Goal: Information Seeking & Learning: Learn about a topic

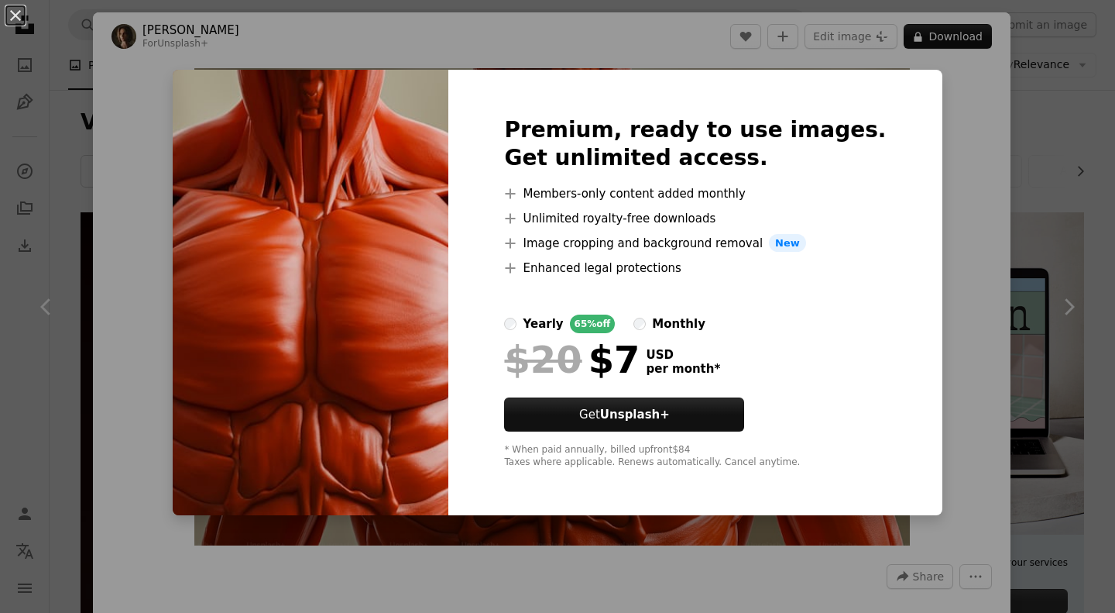
scroll to position [1706, 0]
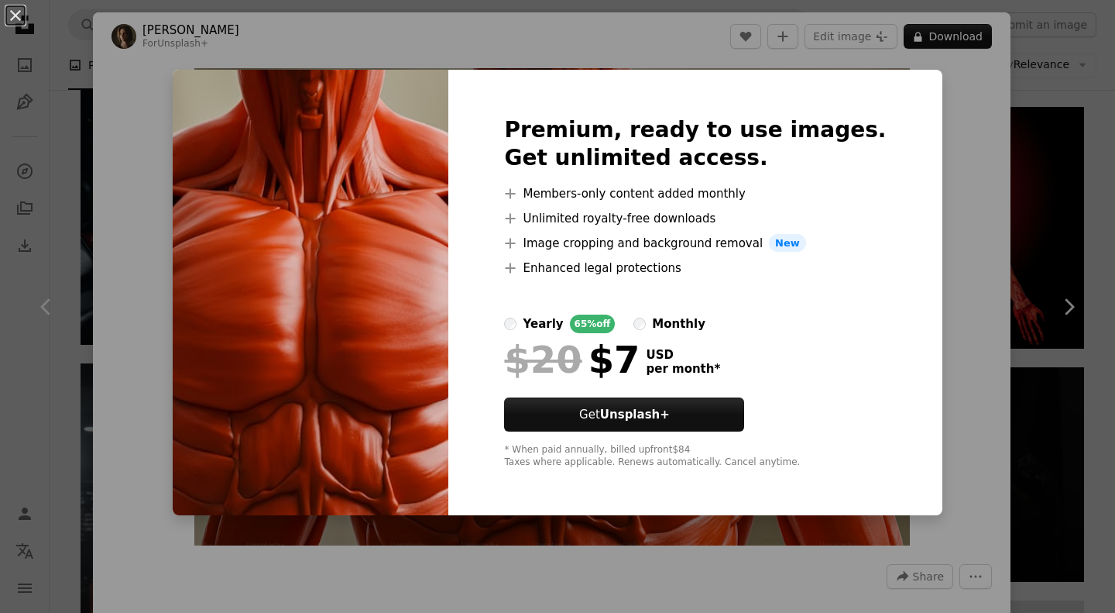
click at [950, 163] on div "An X shape Premium, ready to use images. Get unlimited access. A plus sign Memb…" at bounding box center [557, 306] width 1115 height 613
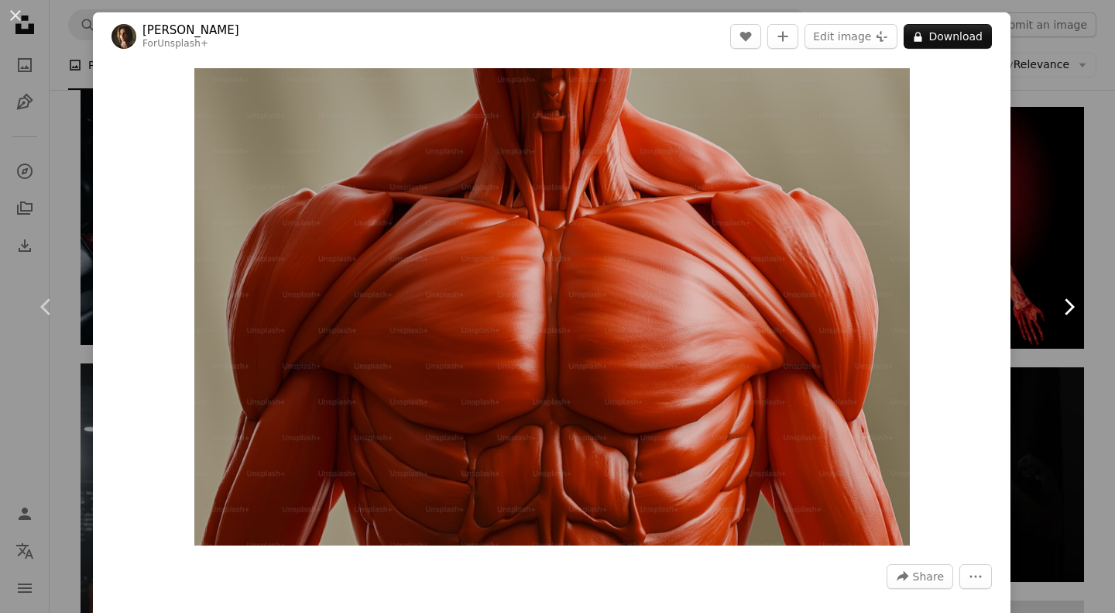
click at [1058, 259] on link "Chevron right" at bounding box center [1068, 306] width 93 height 149
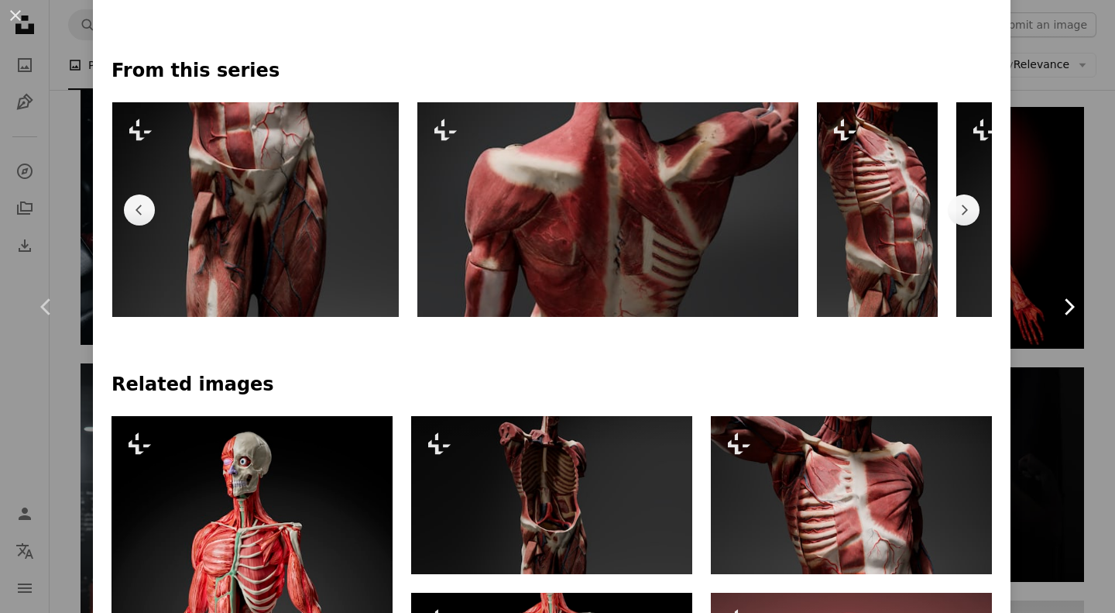
scroll to position [0, 400]
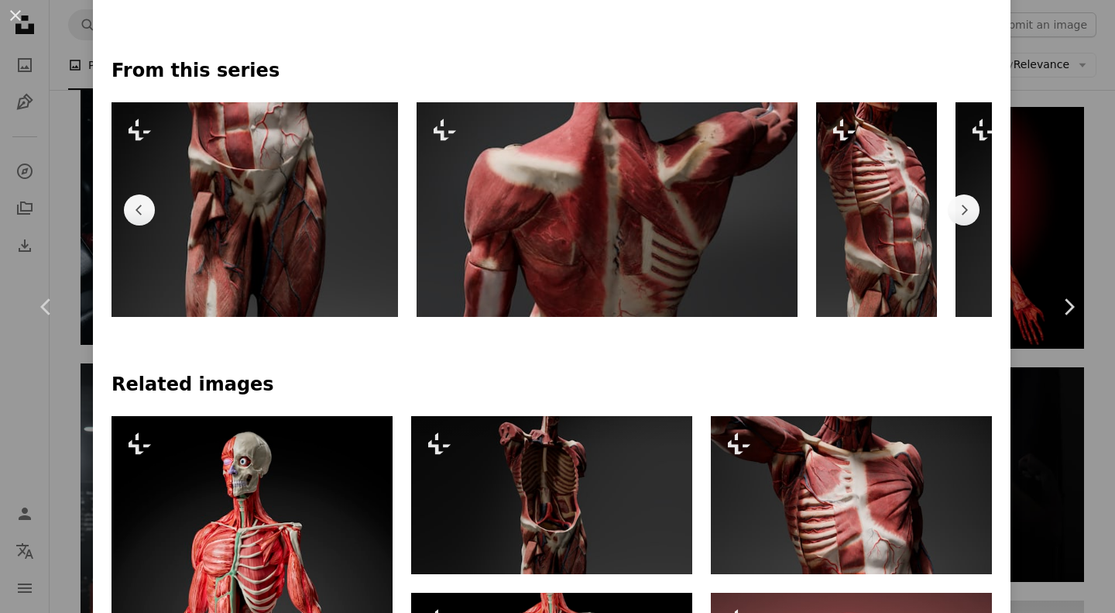
click at [1080, 147] on div "An X shape Chevron left Chevron right [PERSON_NAME] For Unsplash+ A heart A plu…" at bounding box center [557, 306] width 1115 height 613
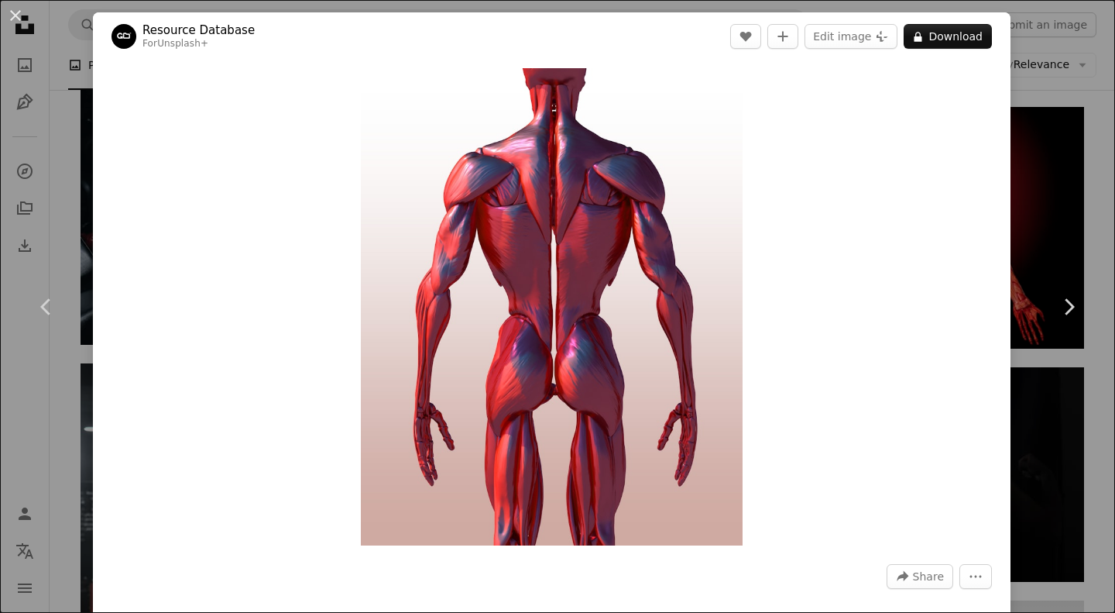
click at [993, 276] on div "Zoom in" at bounding box center [552, 306] width 918 height 493
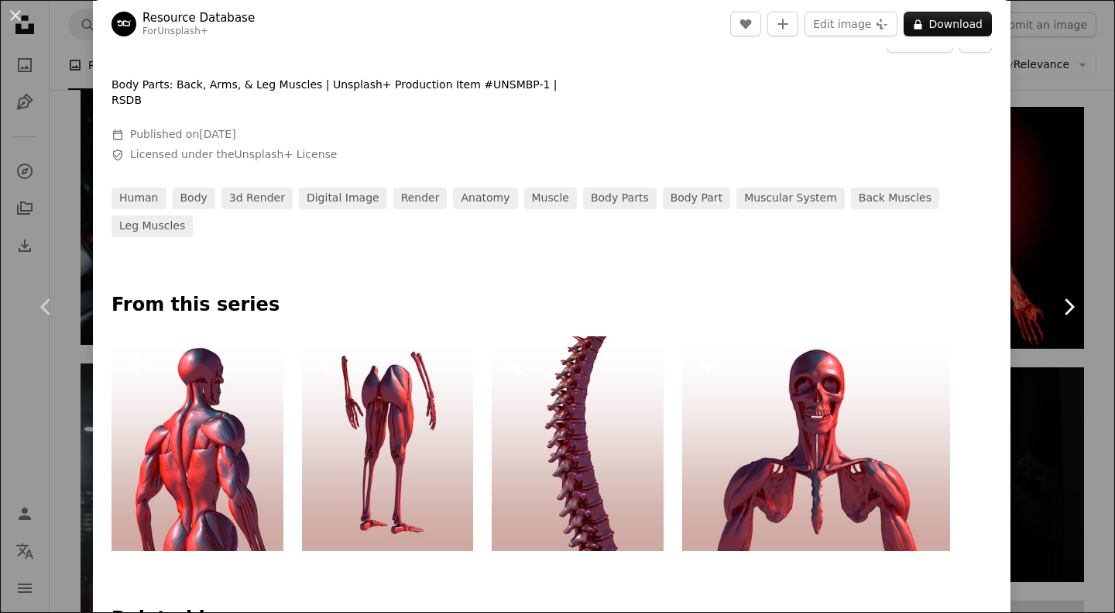
click at [1053, 255] on link "Chevron right" at bounding box center [1068, 306] width 93 height 149
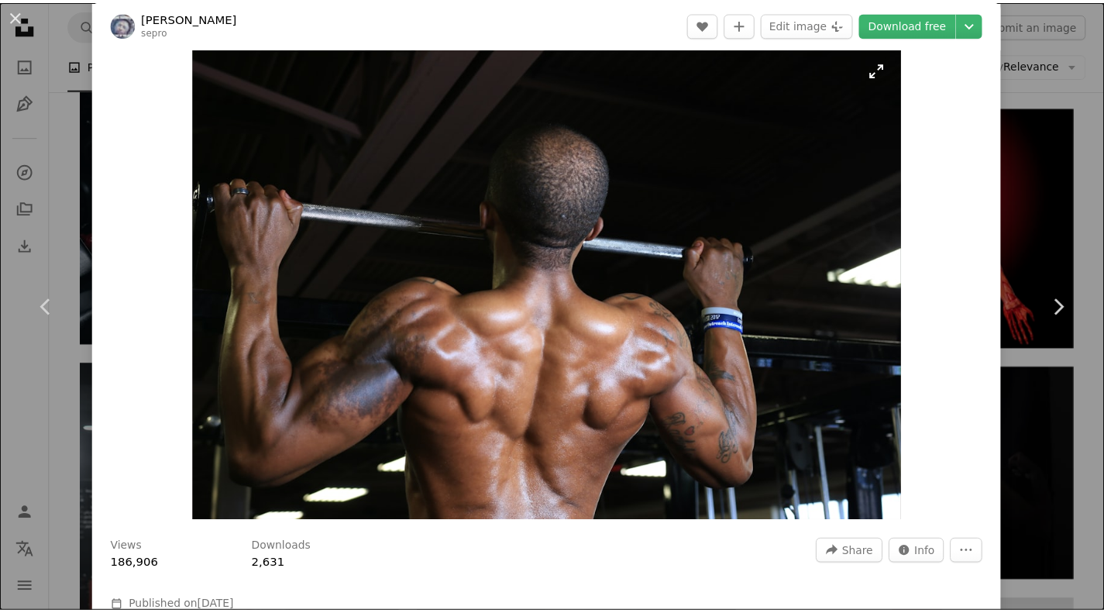
scroll to position [21, 0]
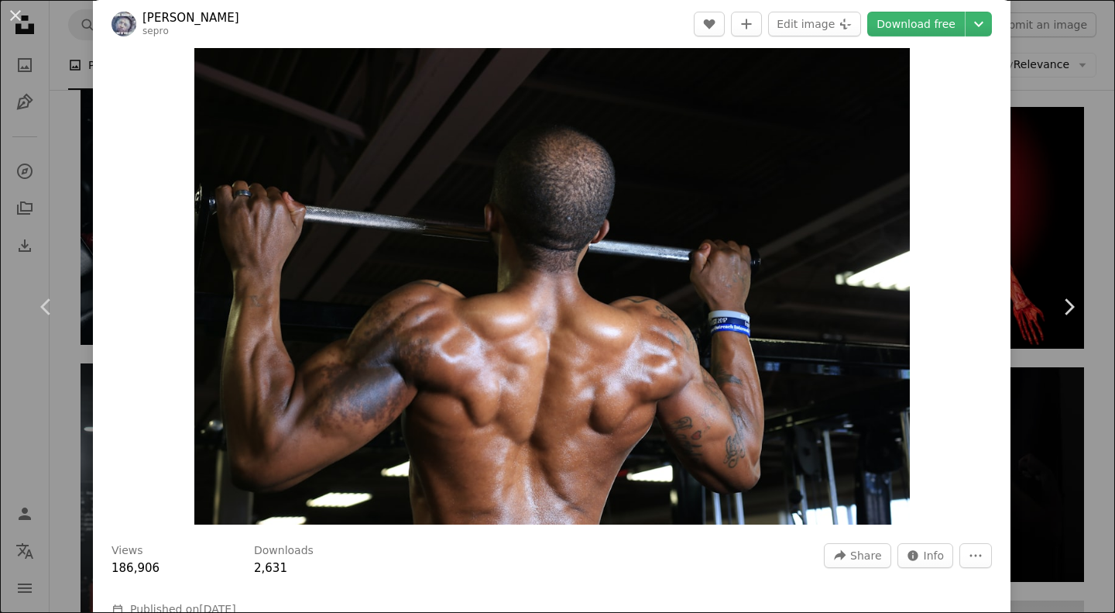
click at [1082, 64] on div "An X shape Chevron left Chevron right [PERSON_NAME] sepro A heart A plus sign E…" at bounding box center [557, 306] width 1115 height 613
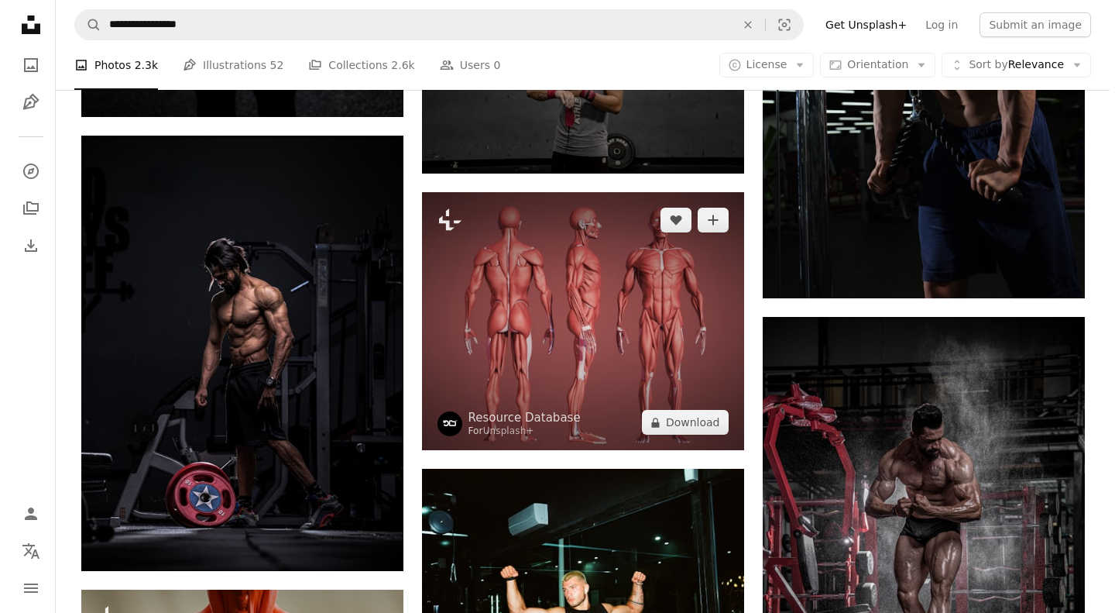
scroll to position [4205, 0]
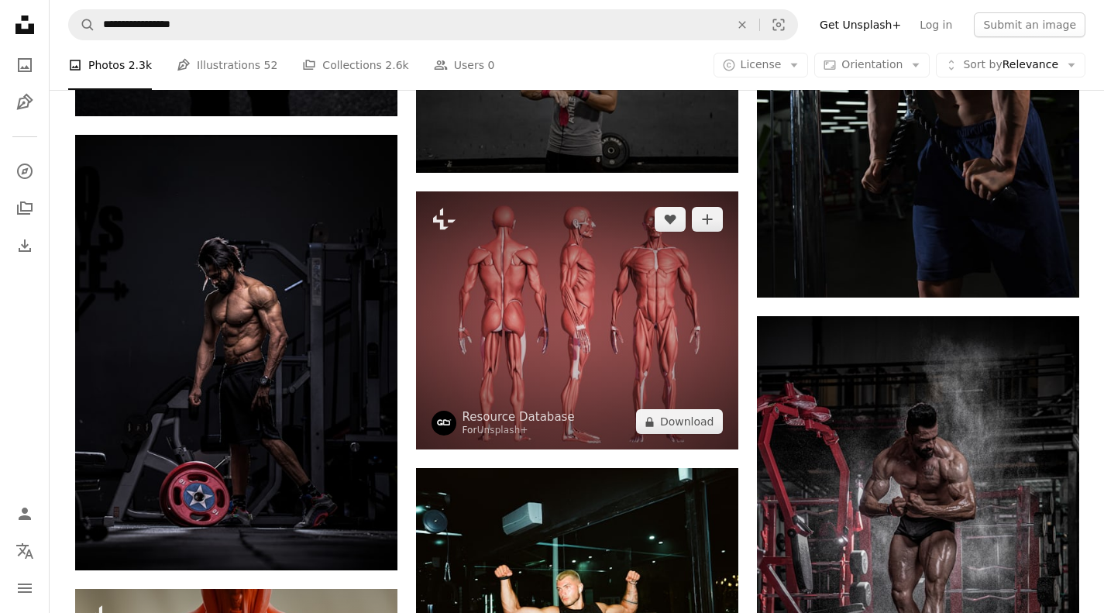
click at [542, 310] on img at bounding box center [577, 320] width 322 height 258
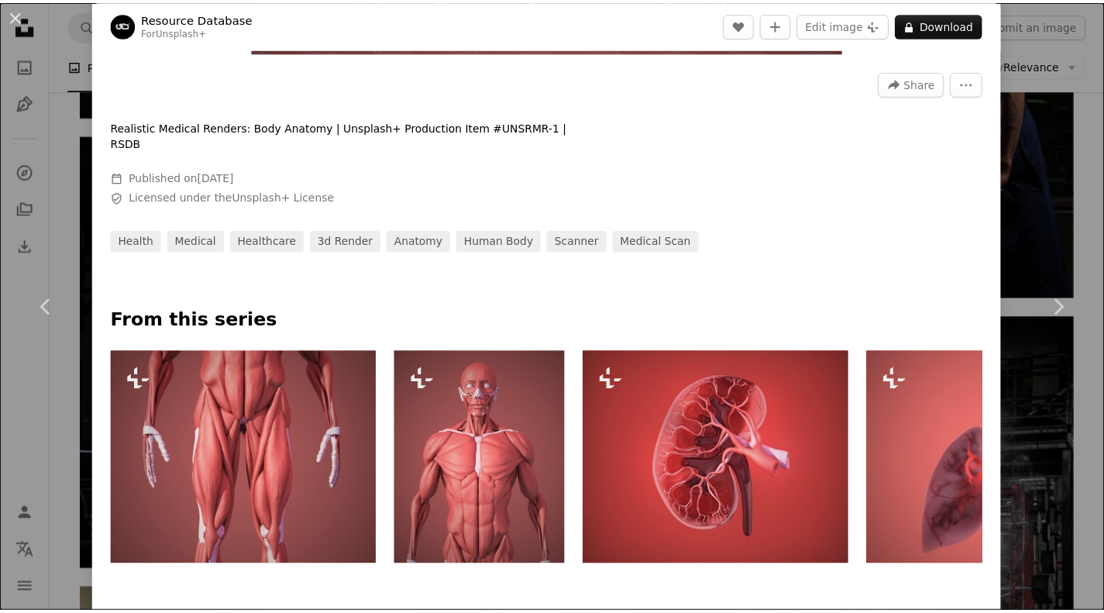
scroll to position [483, 0]
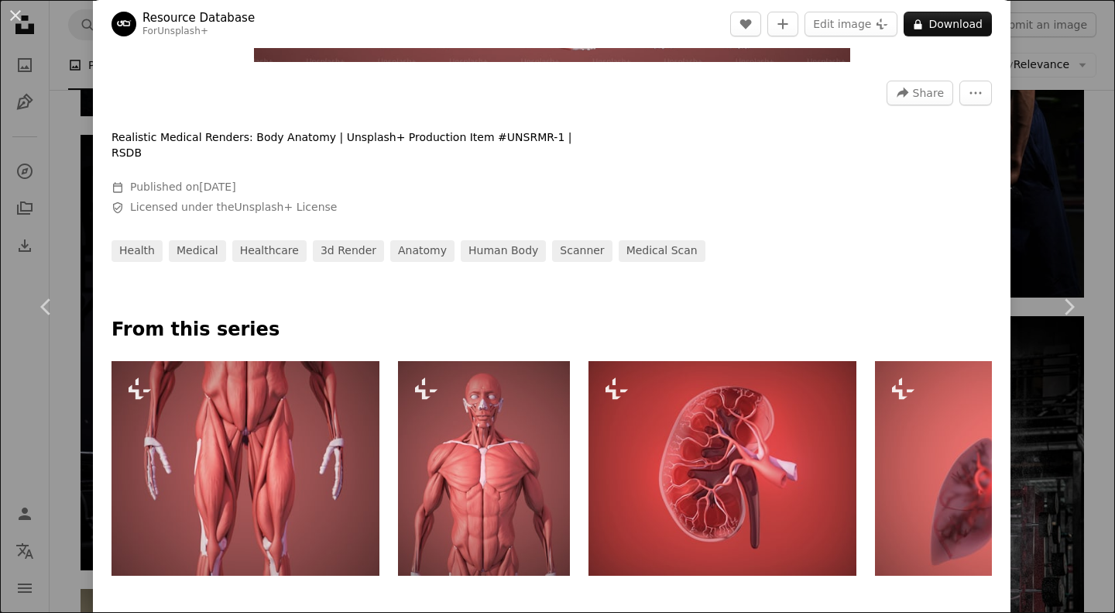
click at [1084, 80] on div "An X shape Chevron left Chevron right Resource Database For Unsplash+ A heart A…" at bounding box center [557, 306] width 1115 height 613
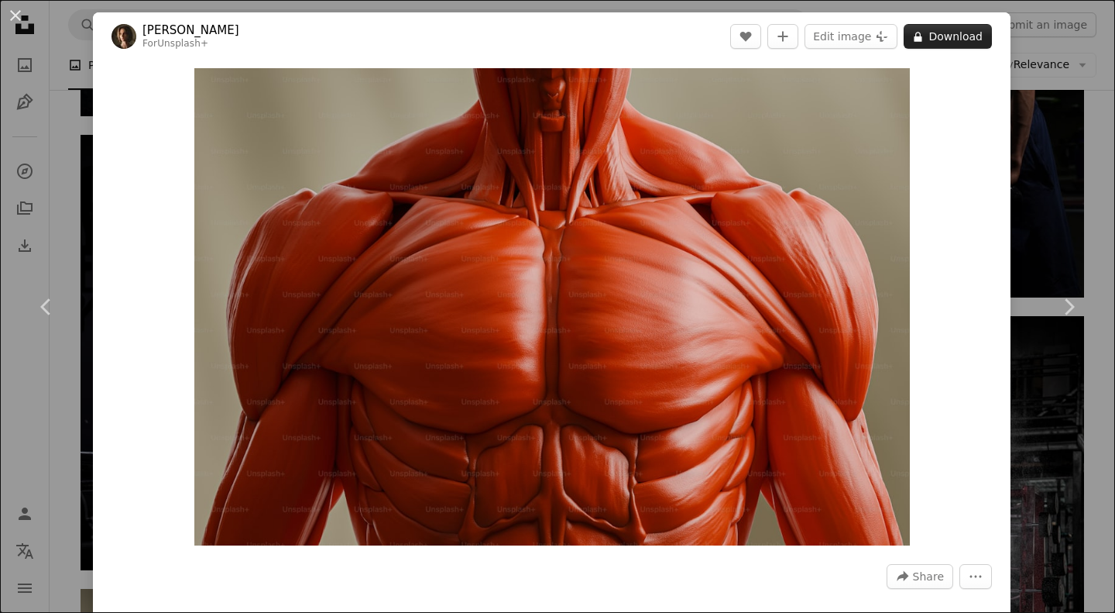
click at [943, 40] on button "A lock Download" at bounding box center [948, 36] width 88 height 25
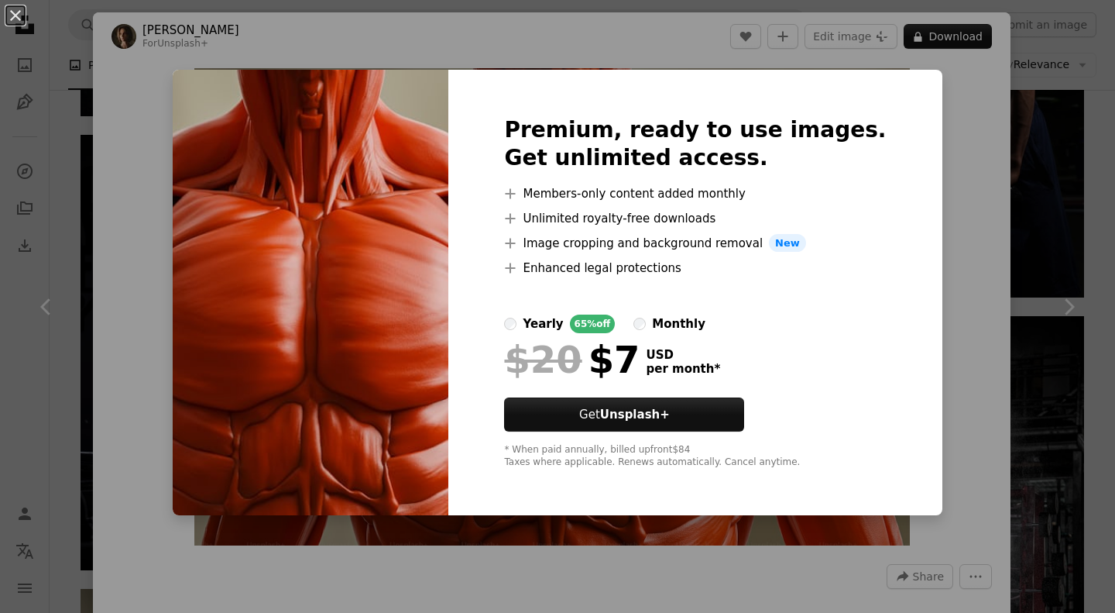
click at [960, 121] on div "An X shape Premium, ready to use images. Get unlimited access. A plus sign Memb…" at bounding box center [557, 306] width 1115 height 613
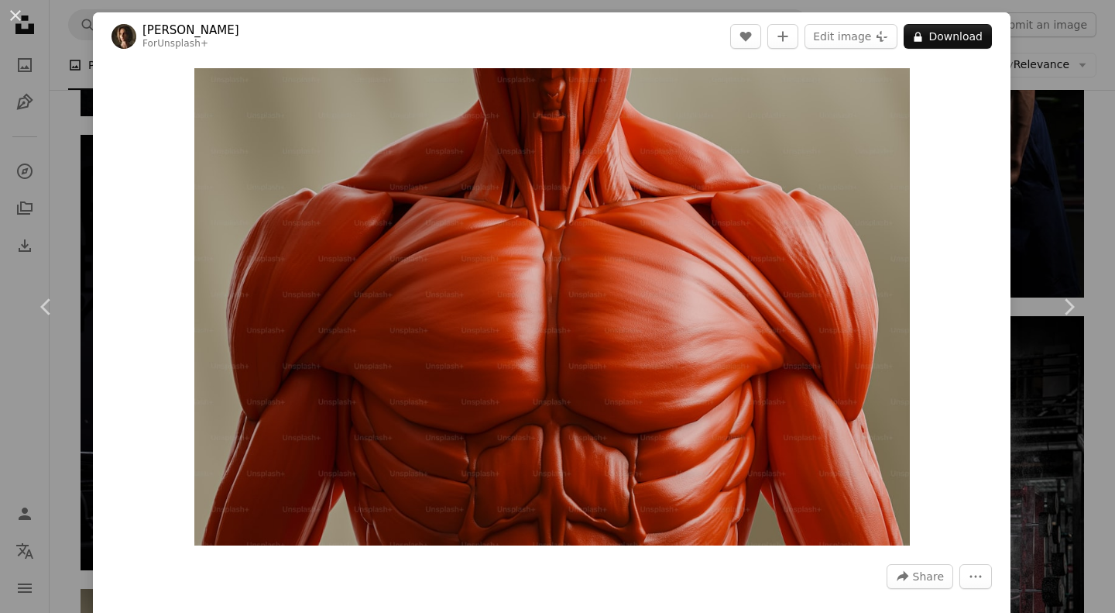
click at [1019, 134] on div "An X shape Chevron left Chevron right [PERSON_NAME] For Unsplash+ A heart A plu…" at bounding box center [557, 306] width 1115 height 613
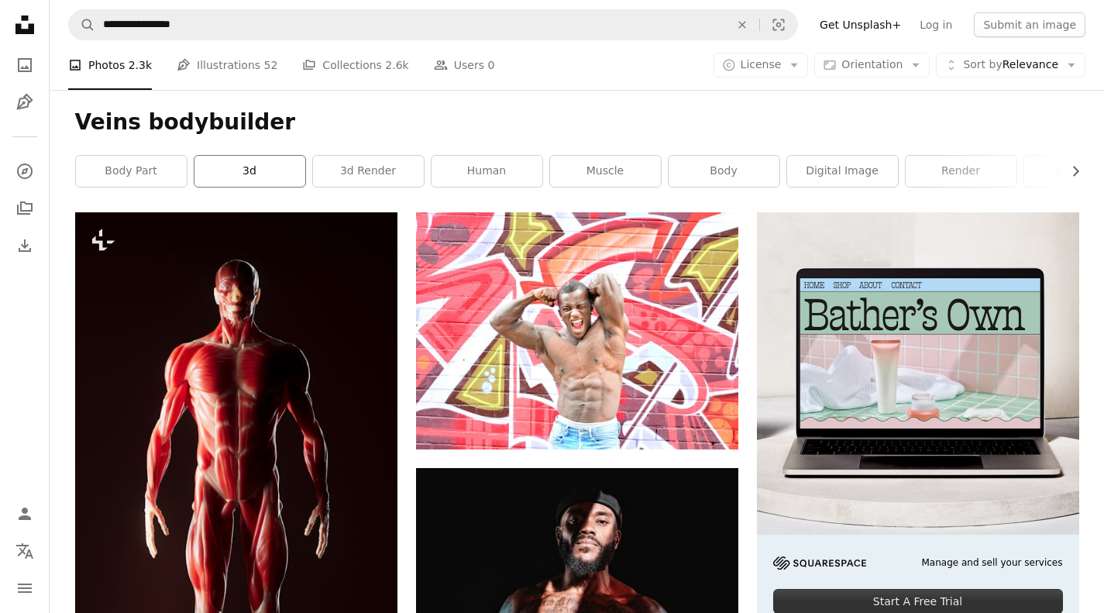
click at [253, 168] on link "3d" at bounding box center [249, 171] width 111 height 31
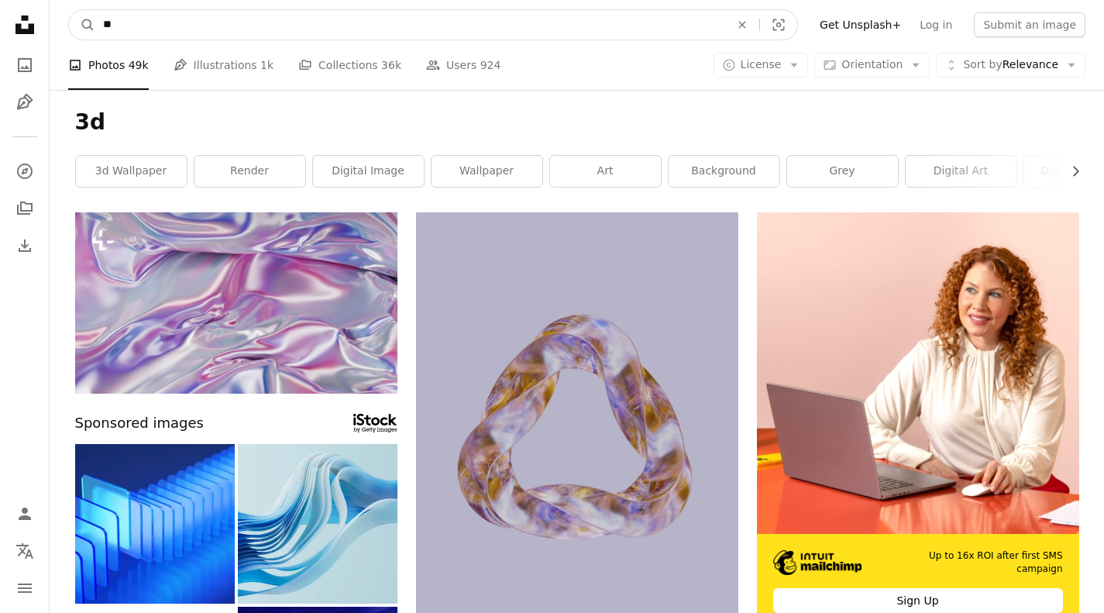
click at [253, 28] on input "**" at bounding box center [410, 24] width 630 height 29
type input "*"
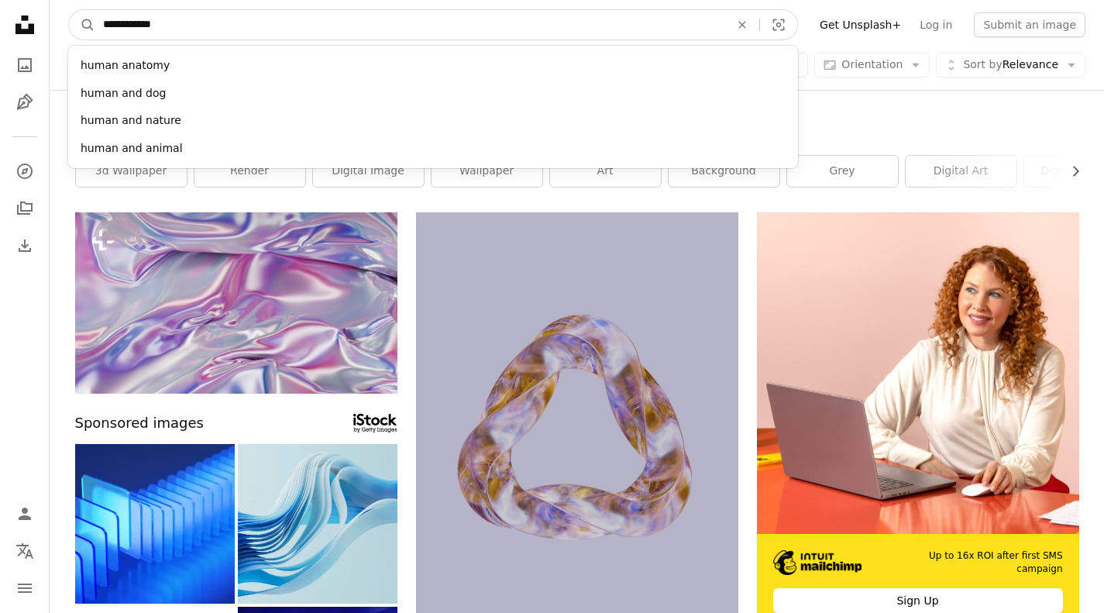
type input "**********"
click button "A magnifying glass" at bounding box center [82, 24] width 26 height 29
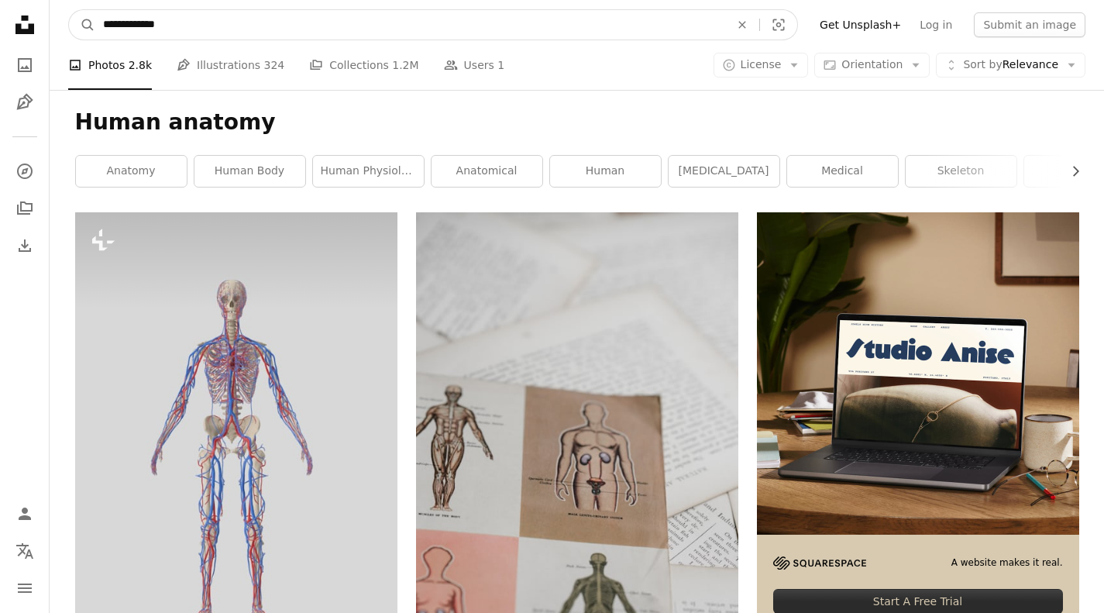
drag, startPoint x: 258, startPoint y: 29, endPoint x: 0, endPoint y: 6, distance: 258.9
type input "**********"
click button "A magnifying glass" at bounding box center [82, 24] width 26 height 29
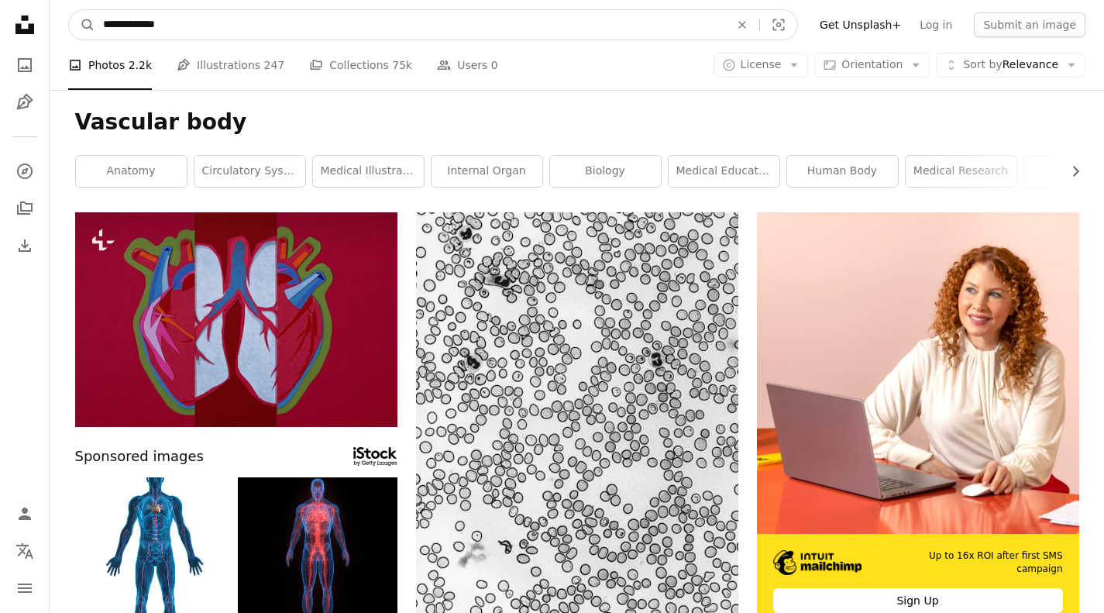
click at [262, 23] on input "**********" at bounding box center [410, 24] width 630 height 29
type input "**********"
click button "A magnifying glass" at bounding box center [82, 24] width 26 height 29
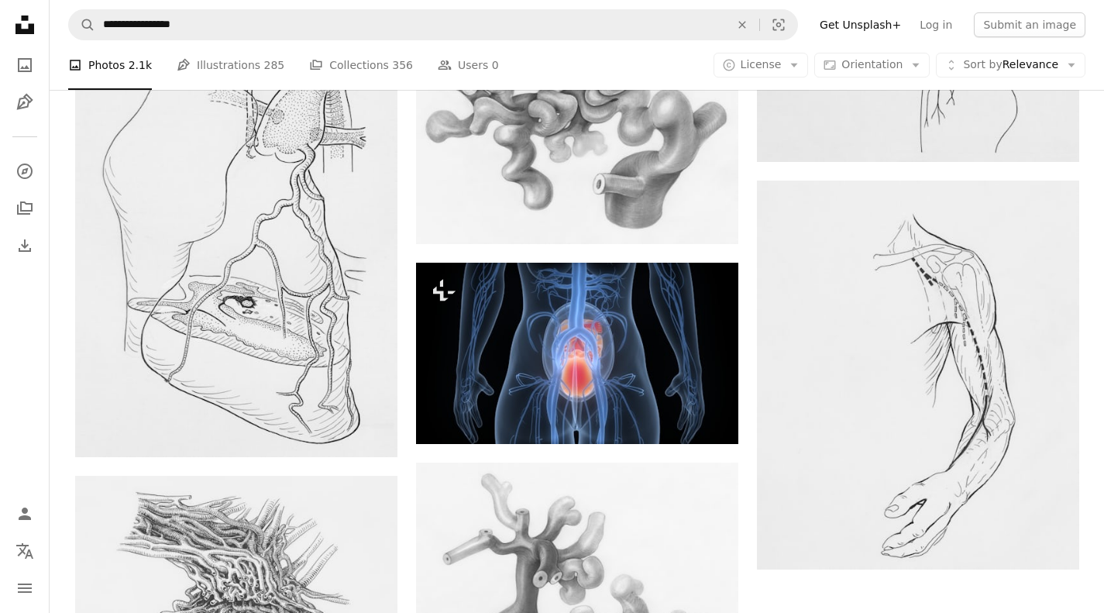
scroll to position [2324, 0]
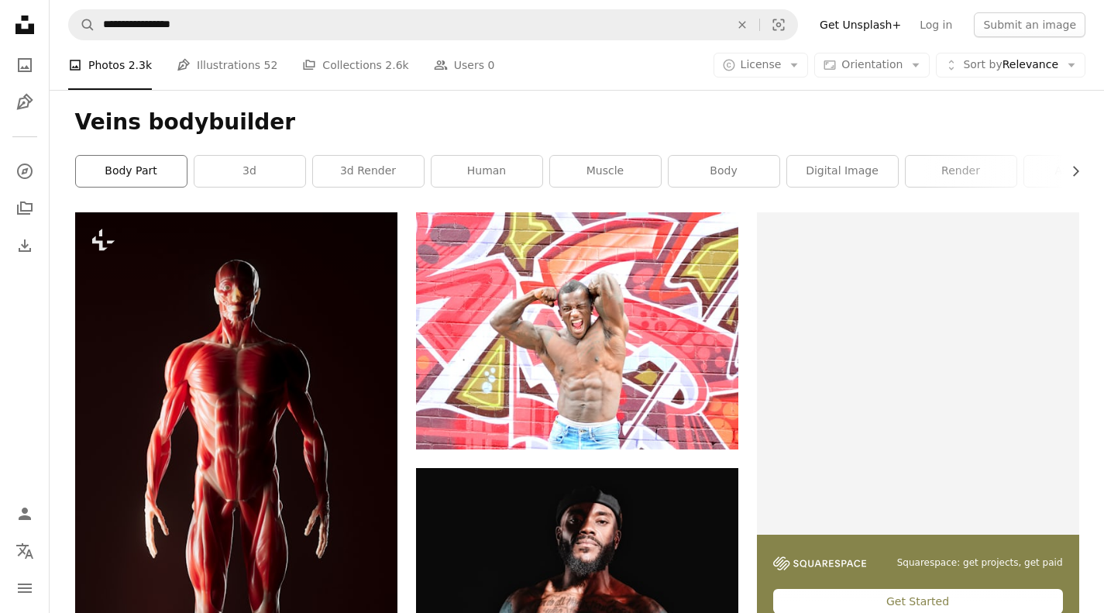
click at [136, 166] on link "body part" at bounding box center [131, 171] width 111 height 31
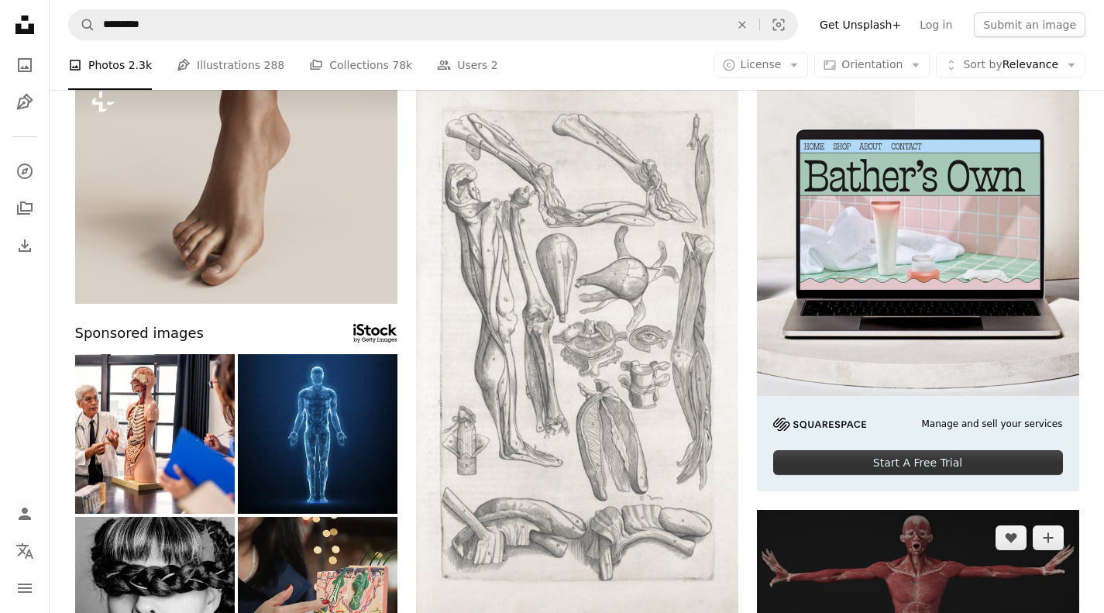
scroll to position [77, 0]
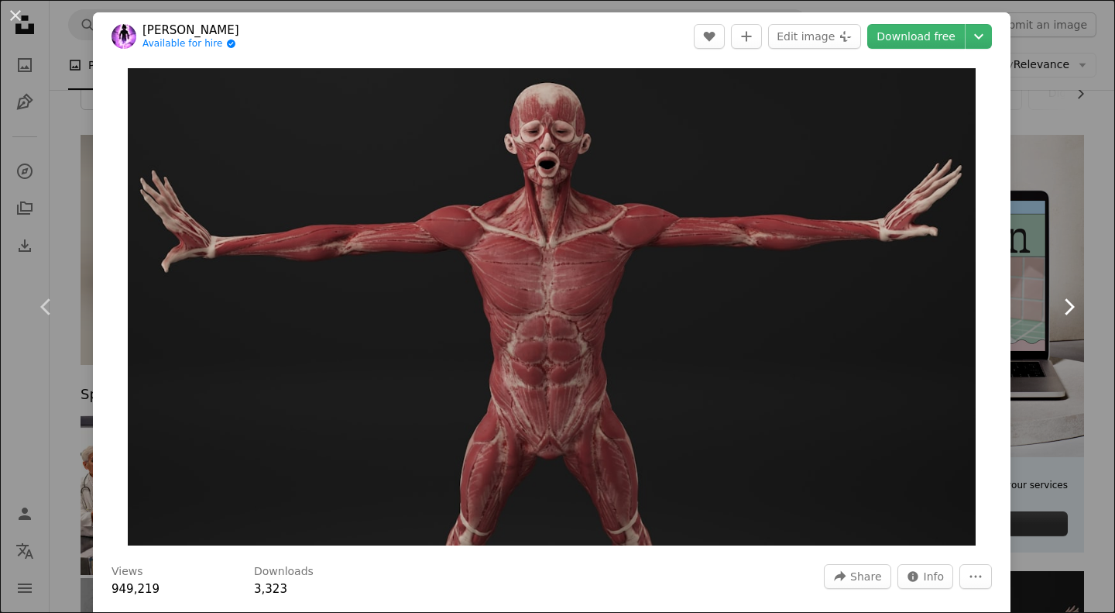
click at [1052, 351] on link "Chevron right" at bounding box center [1068, 306] width 93 height 149
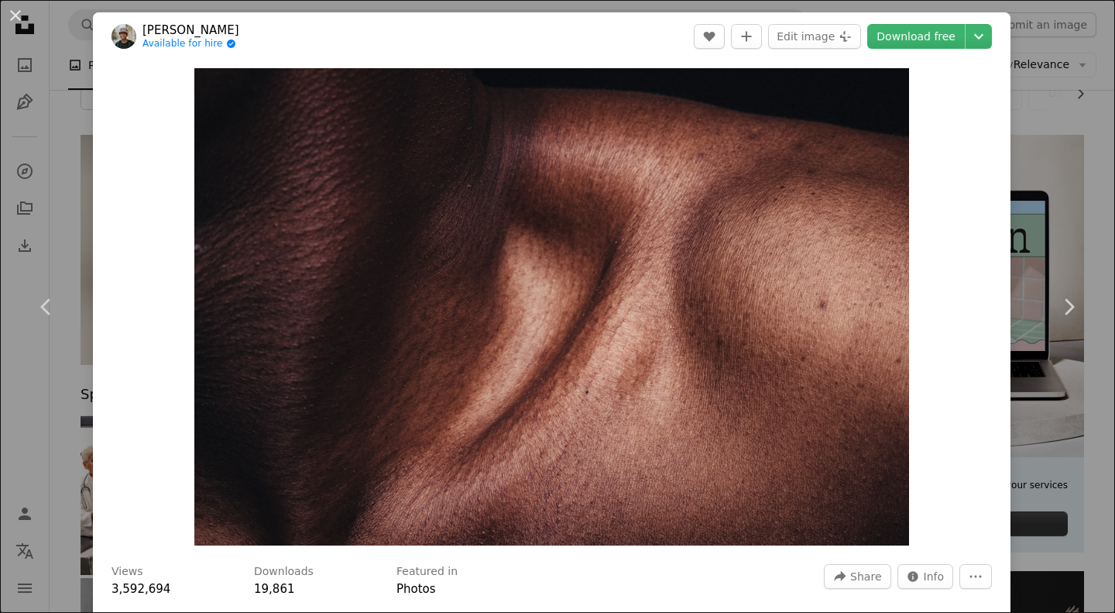
click at [19, 13] on button "An X shape" at bounding box center [15, 15] width 19 height 19
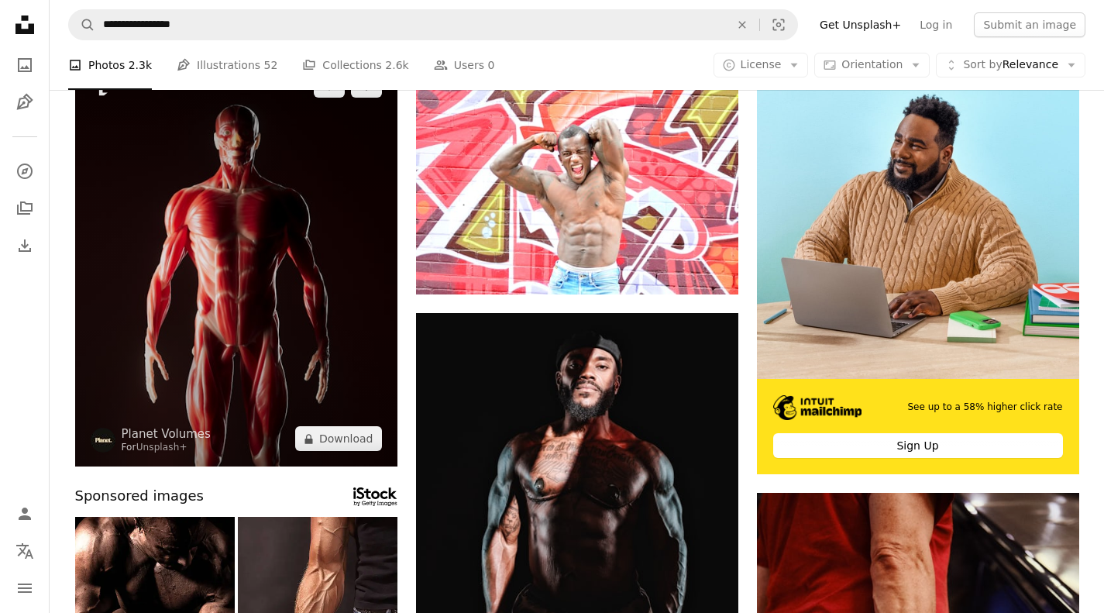
scroll to position [77, 0]
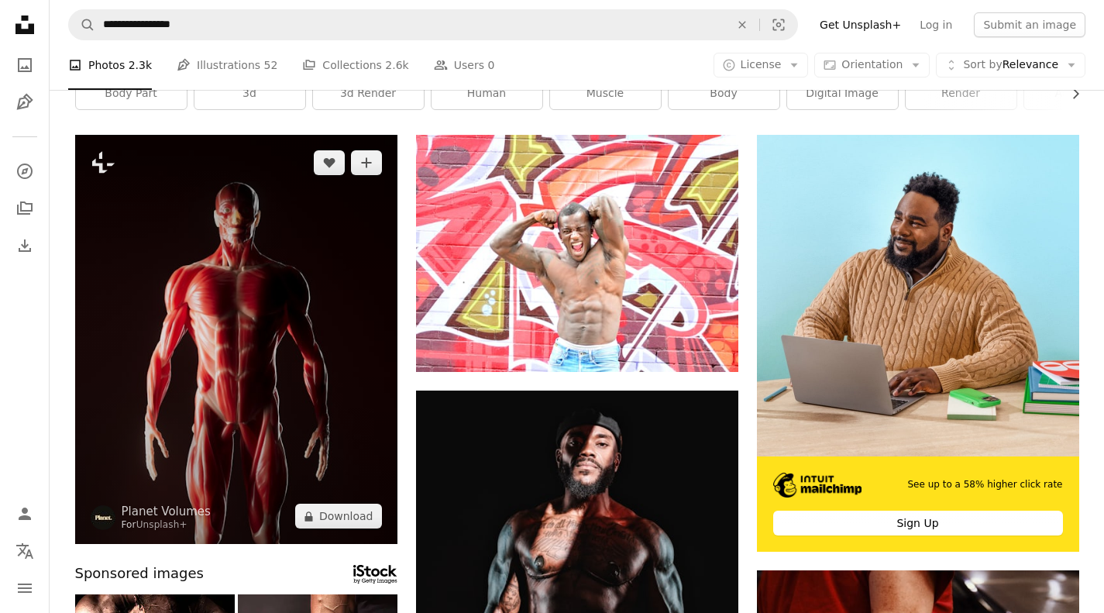
click at [225, 284] on img at bounding box center [236, 339] width 322 height 409
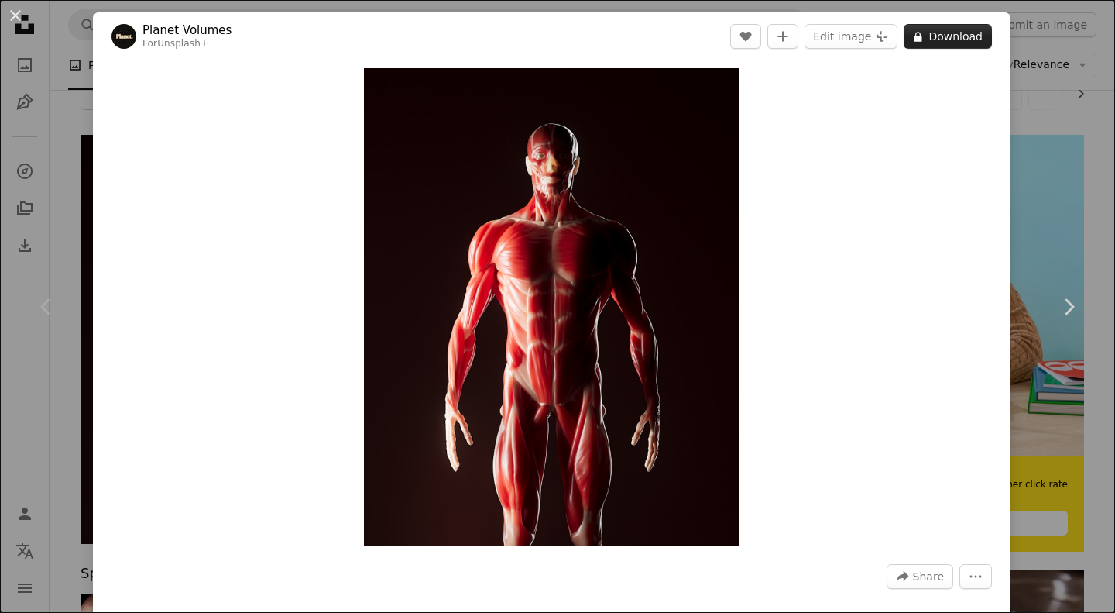
click at [938, 34] on button "A lock Download" at bounding box center [948, 36] width 88 height 25
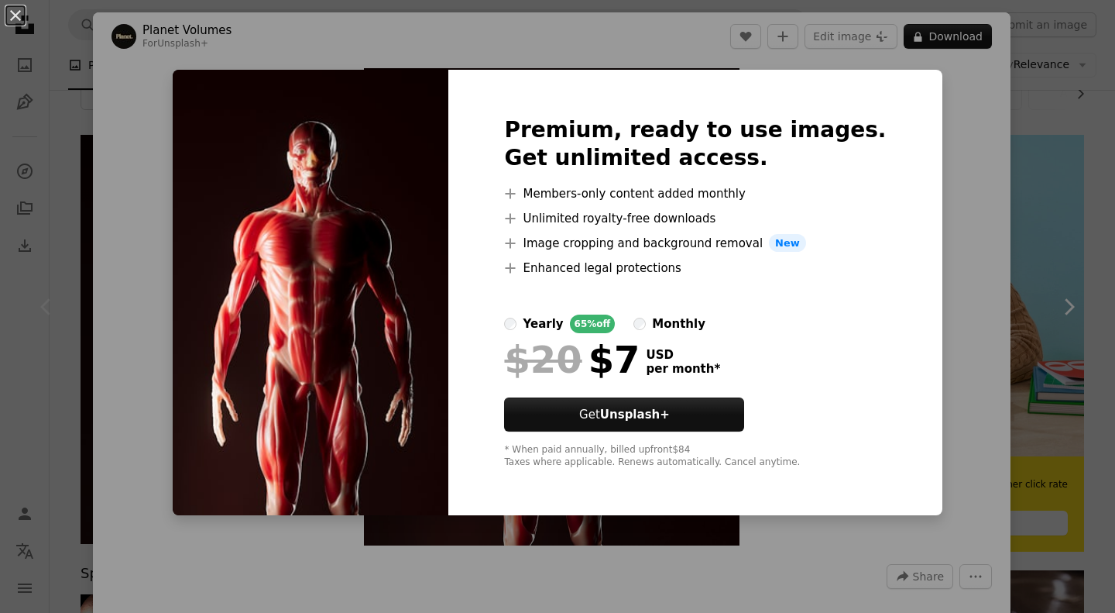
click at [946, 204] on div "An X shape Premium, ready to use images. Get unlimited access. A plus sign Memb…" at bounding box center [557, 306] width 1115 height 613
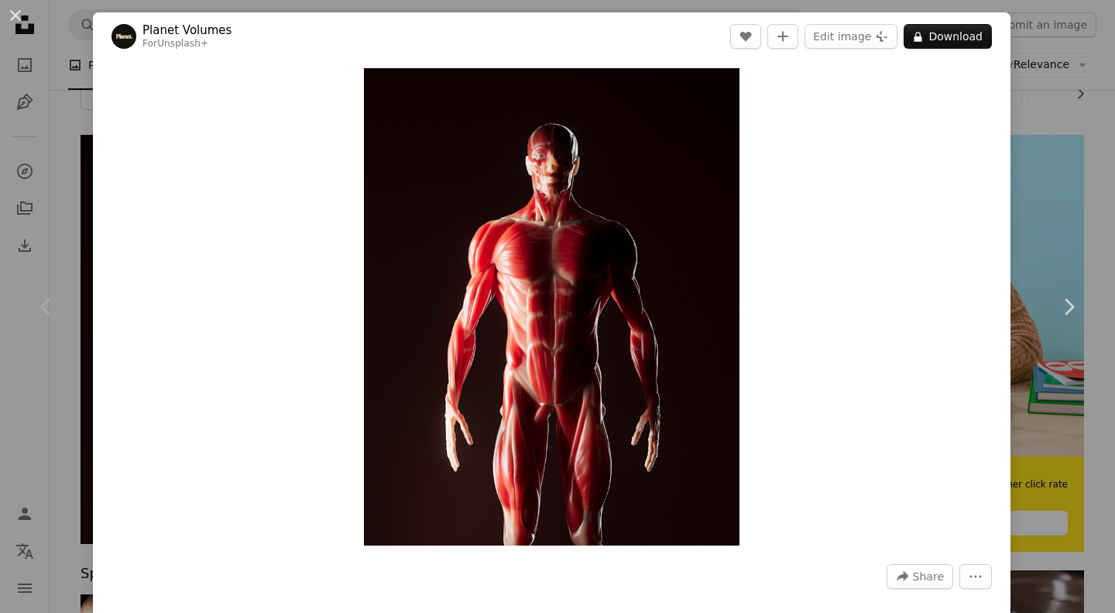
click at [1058, 112] on div "An X shape Chevron left Chevron right Planet Volumes For Unsplash+ A heart A pl…" at bounding box center [557, 306] width 1115 height 613
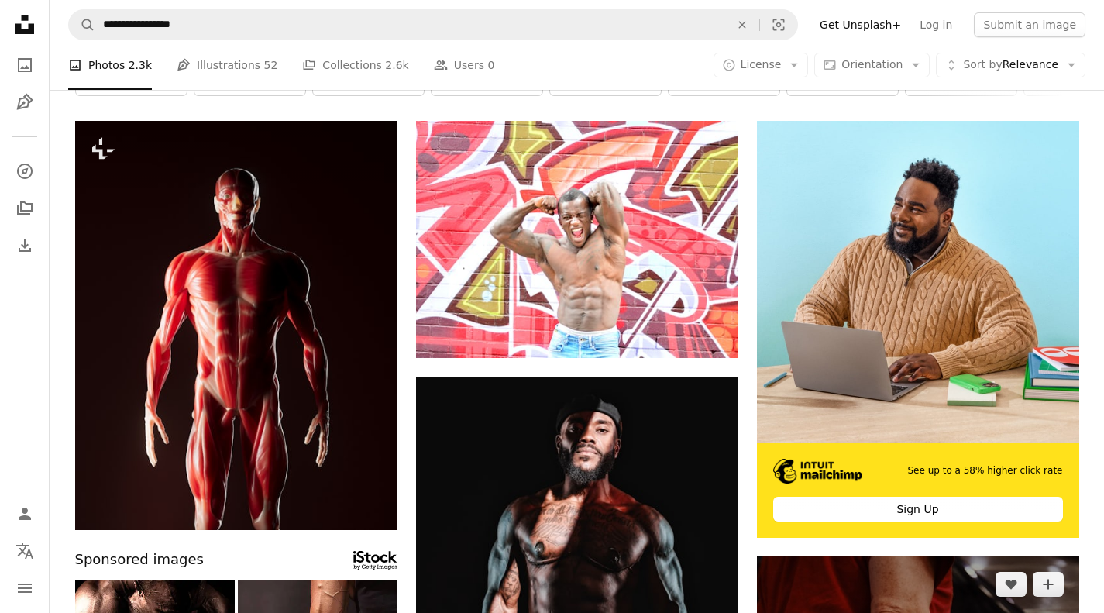
scroll to position [91, 0]
